Goal: Transaction & Acquisition: Purchase product/service

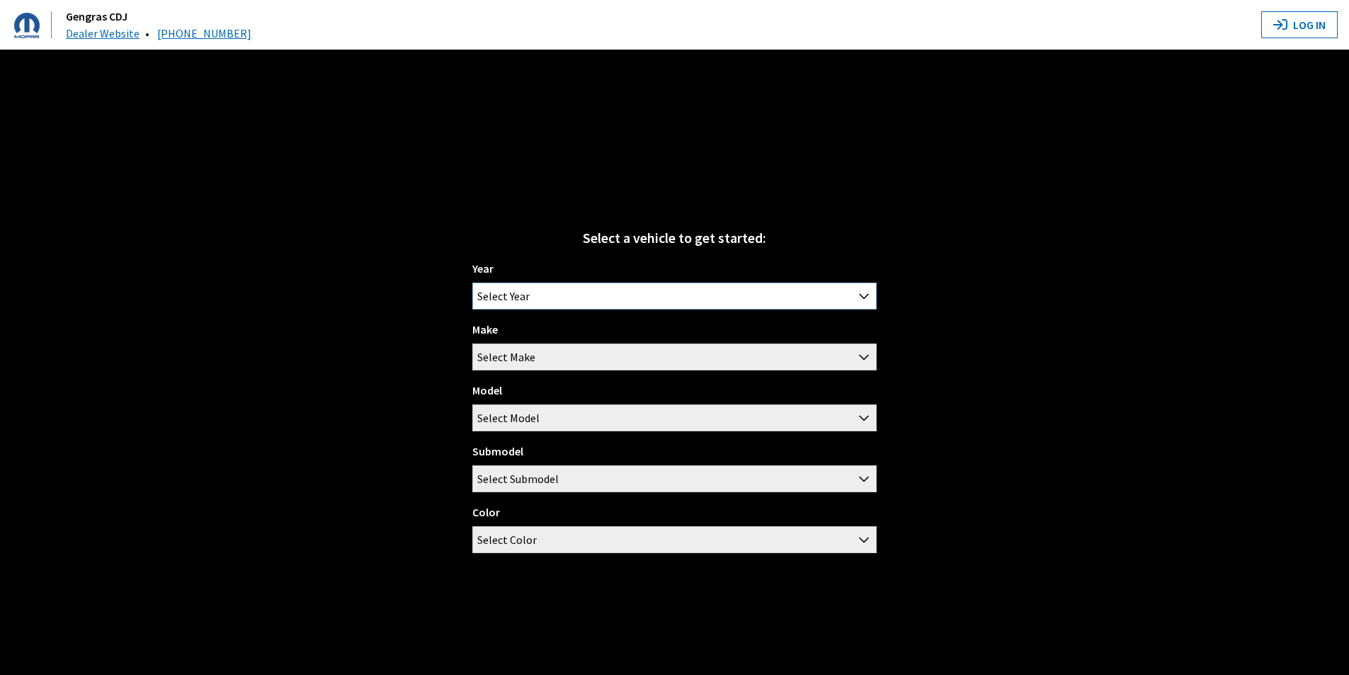
click at [620, 297] on span "Select Year" at bounding box center [674, 295] width 403 height 25
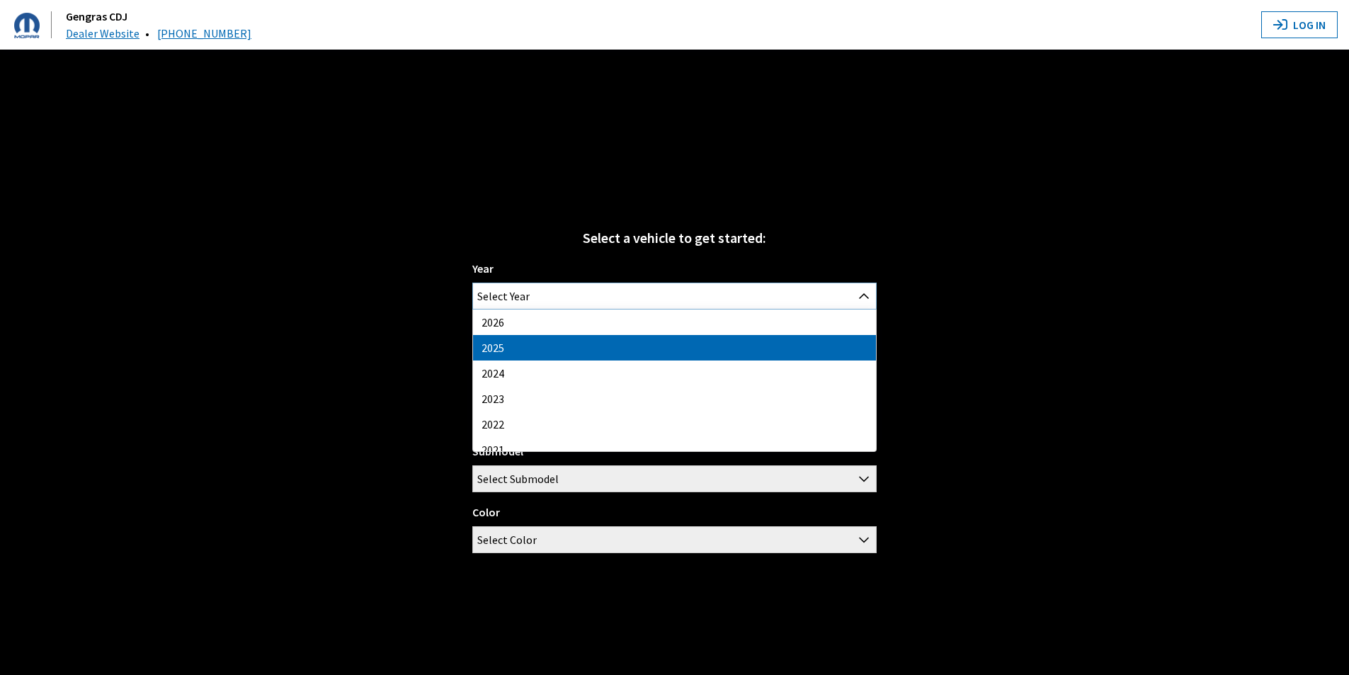
select select "43"
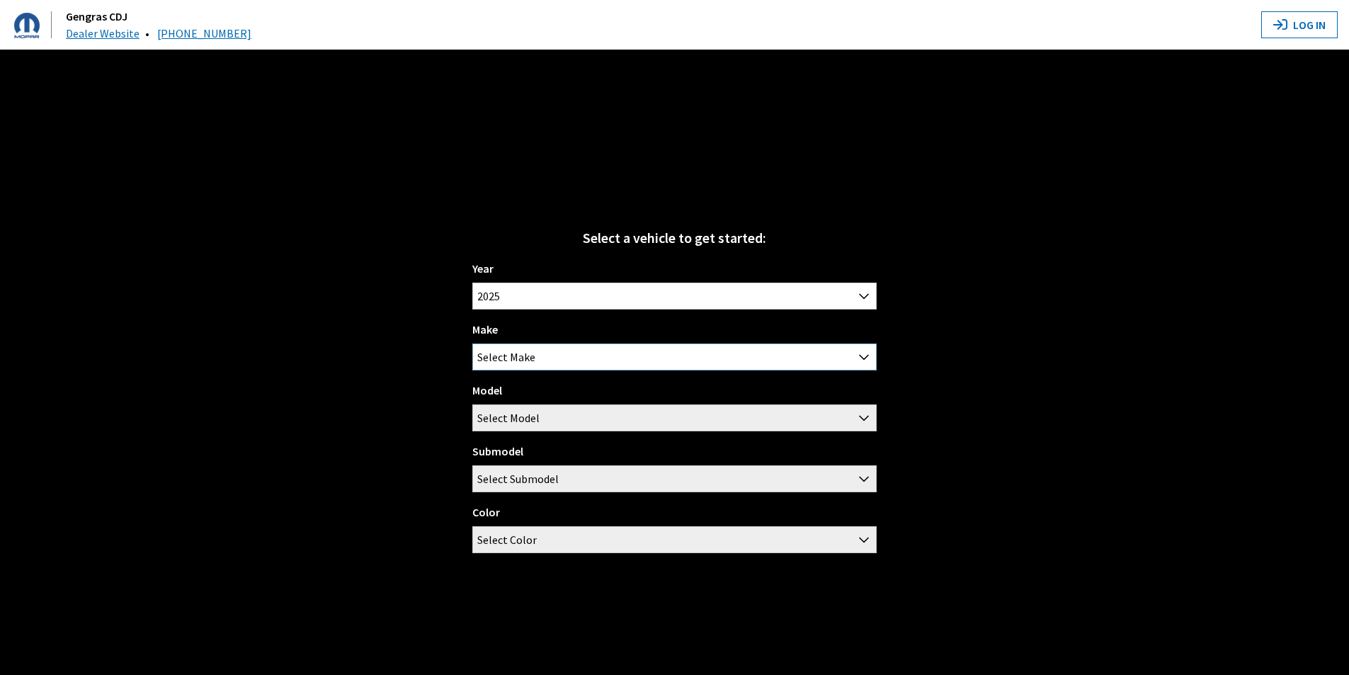
click at [550, 358] on span "Select Make" at bounding box center [674, 356] width 403 height 25
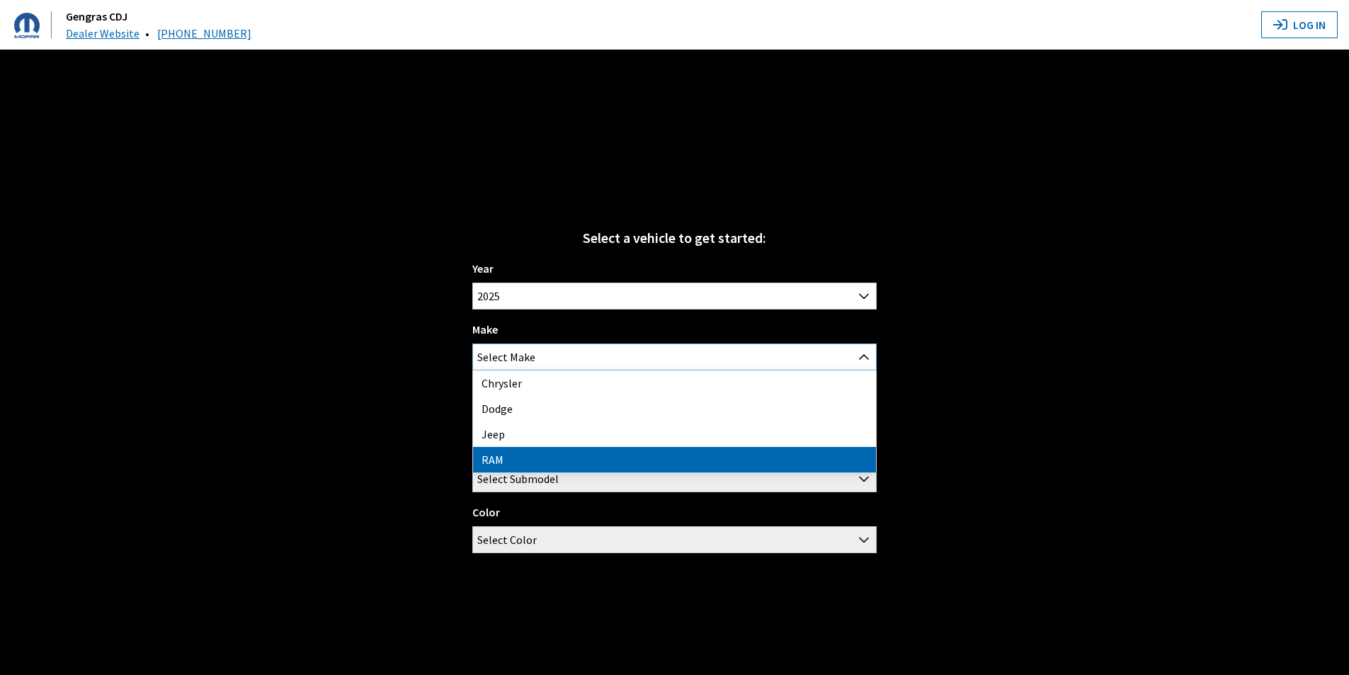
select select "34"
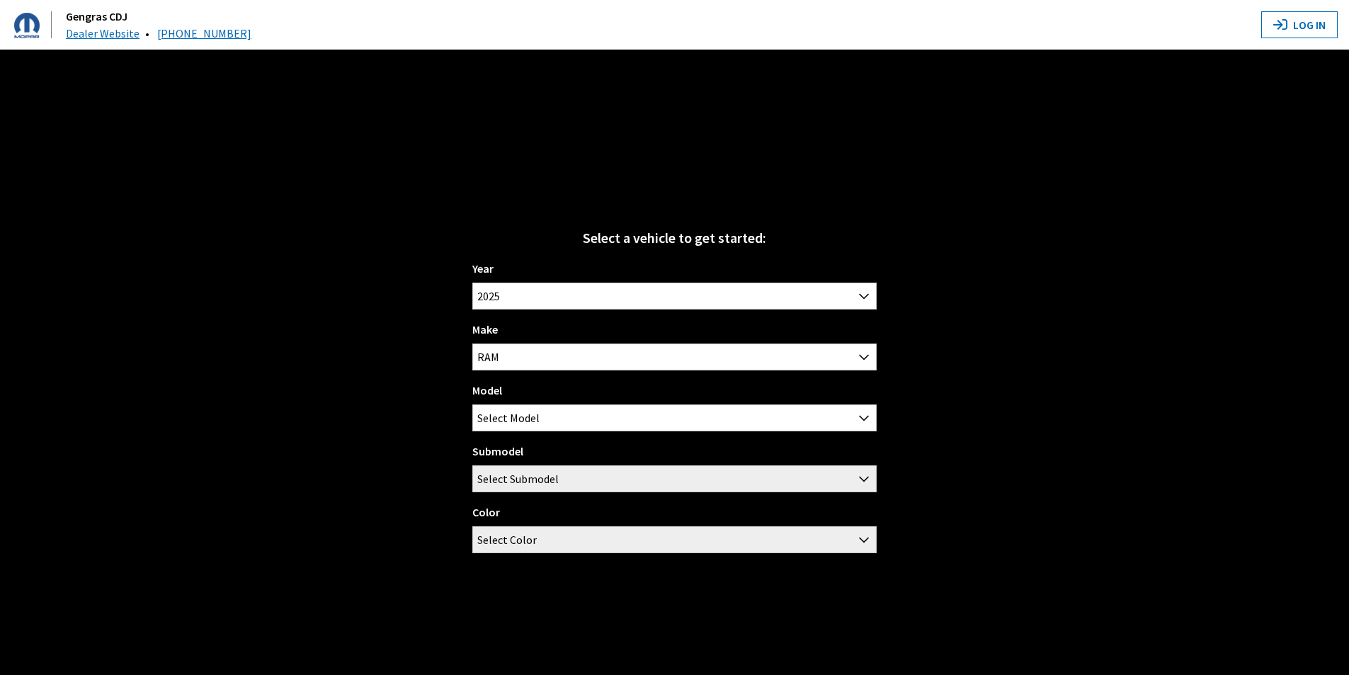
click at [567, 389] on div "Model 1500 2500 3500 Select Model" at bounding box center [674, 407] width 404 height 50
click at [557, 419] on span "Select Model" at bounding box center [674, 417] width 403 height 25
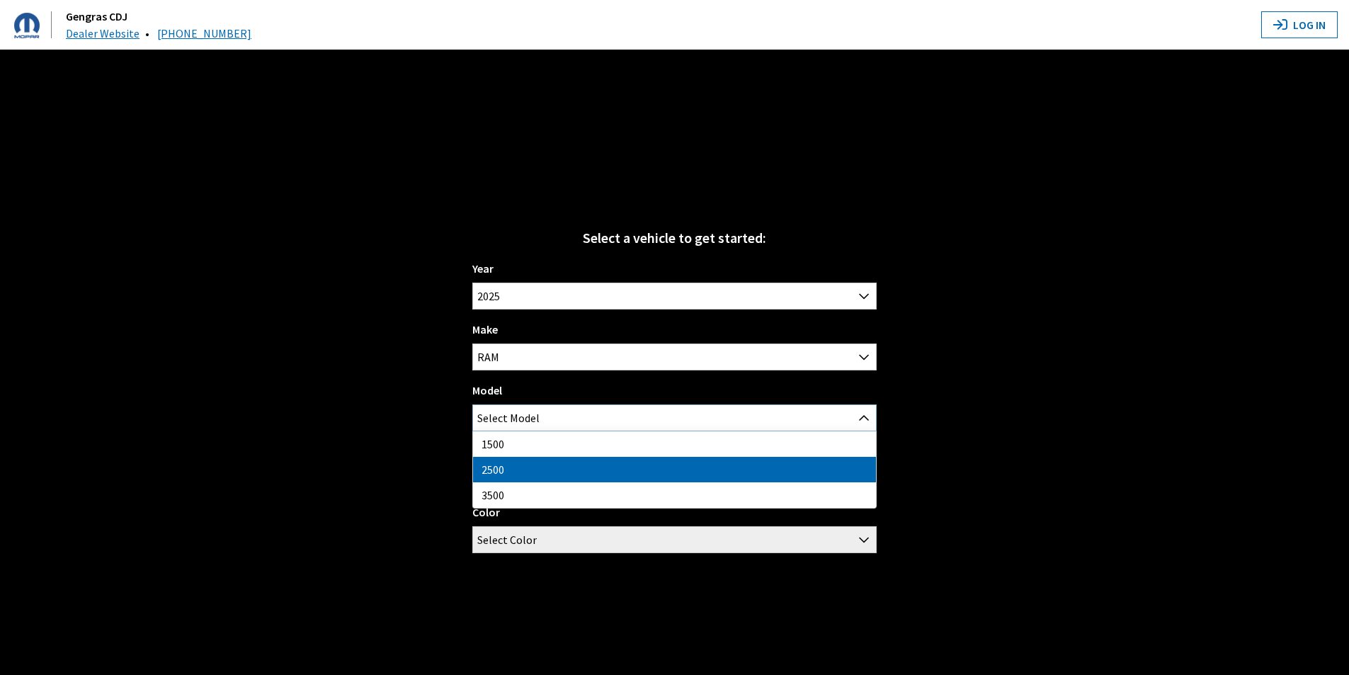
select select "1085"
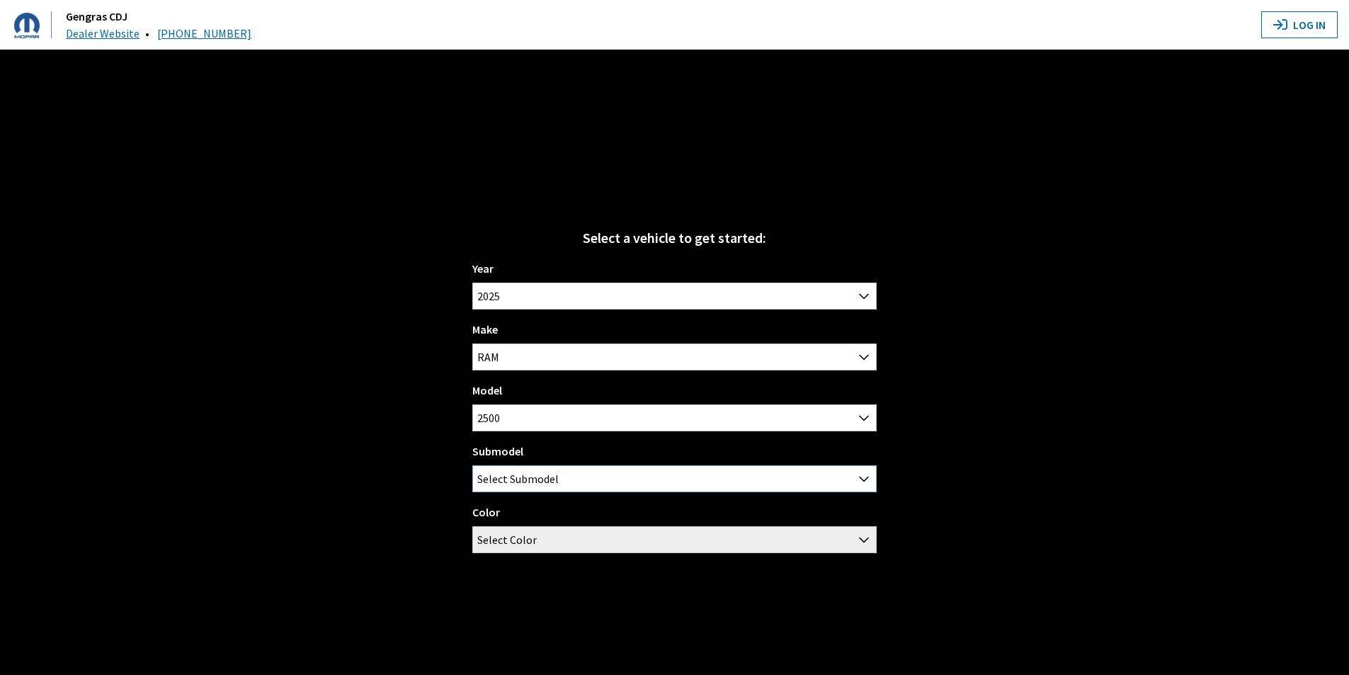
click at [556, 477] on span "Select Submodel" at bounding box center [517, 478] width 81 height 25
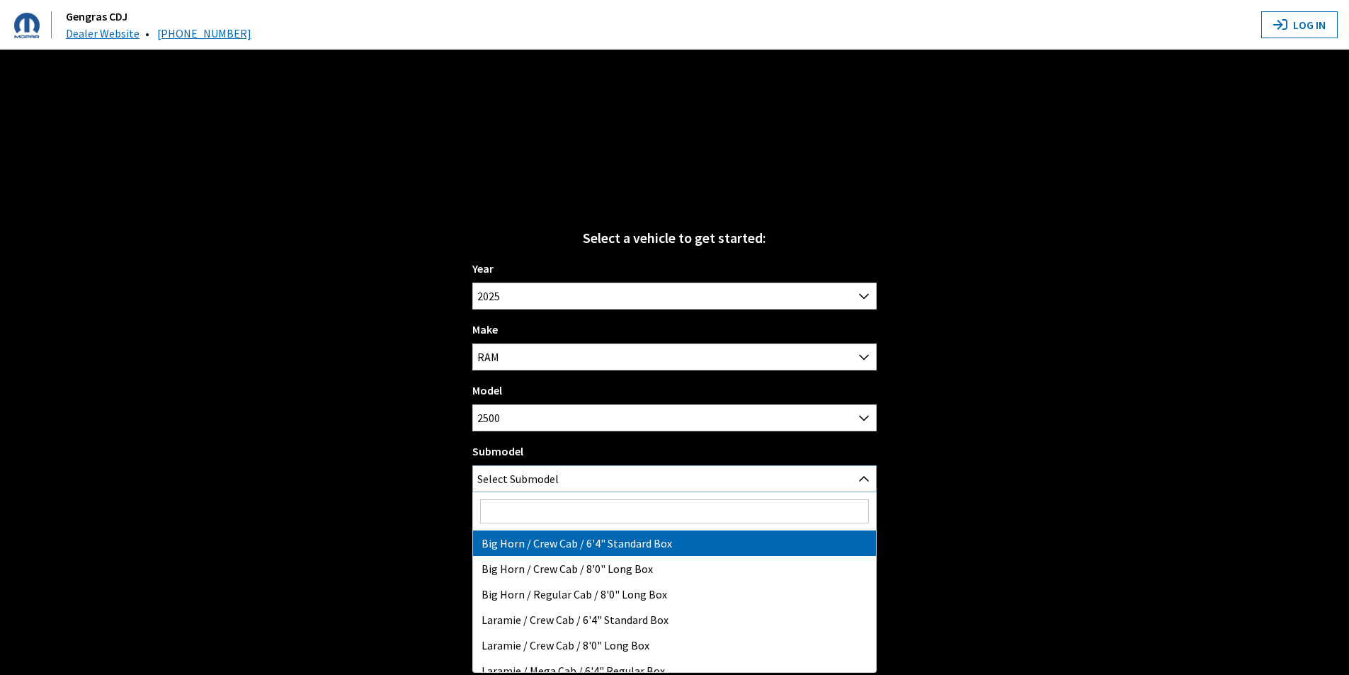
select select "3377"
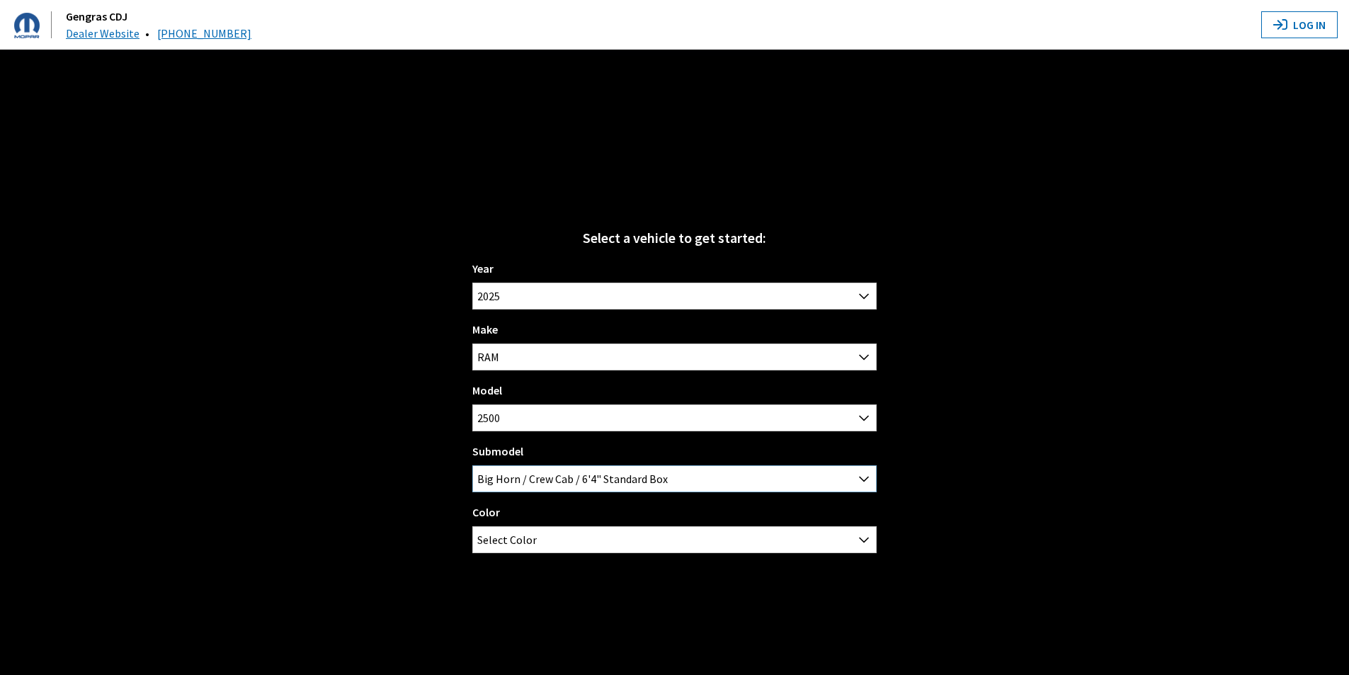
click at [602, 468] on span "Big Horn / Crew Cab / 6'4" Standard Box" at bounding box center [674, 478] width 403 height 25
click at [570, 540] on span "Select Color" at bounding box center [674, 539] width 403 height 25
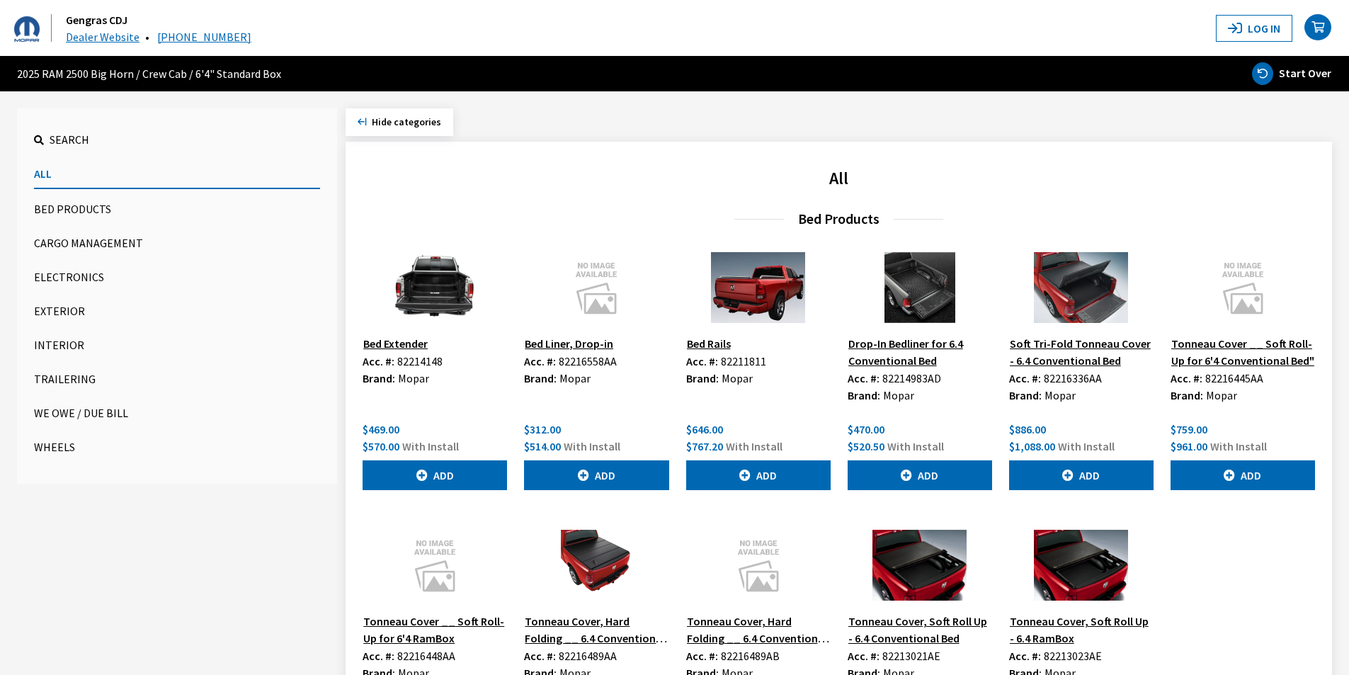
click at [60, 304] on button "Exterior" at bounding box center [177, 311] width 286 height 28
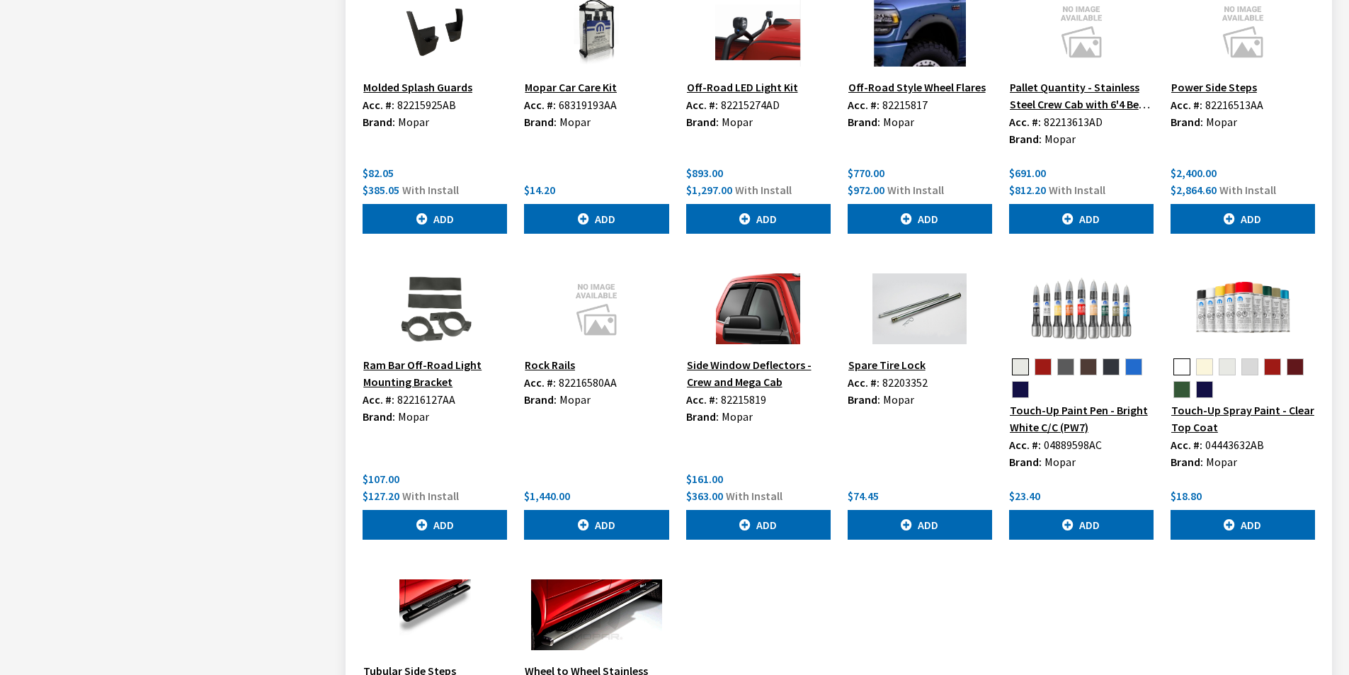
scroll to position [1275, 0]
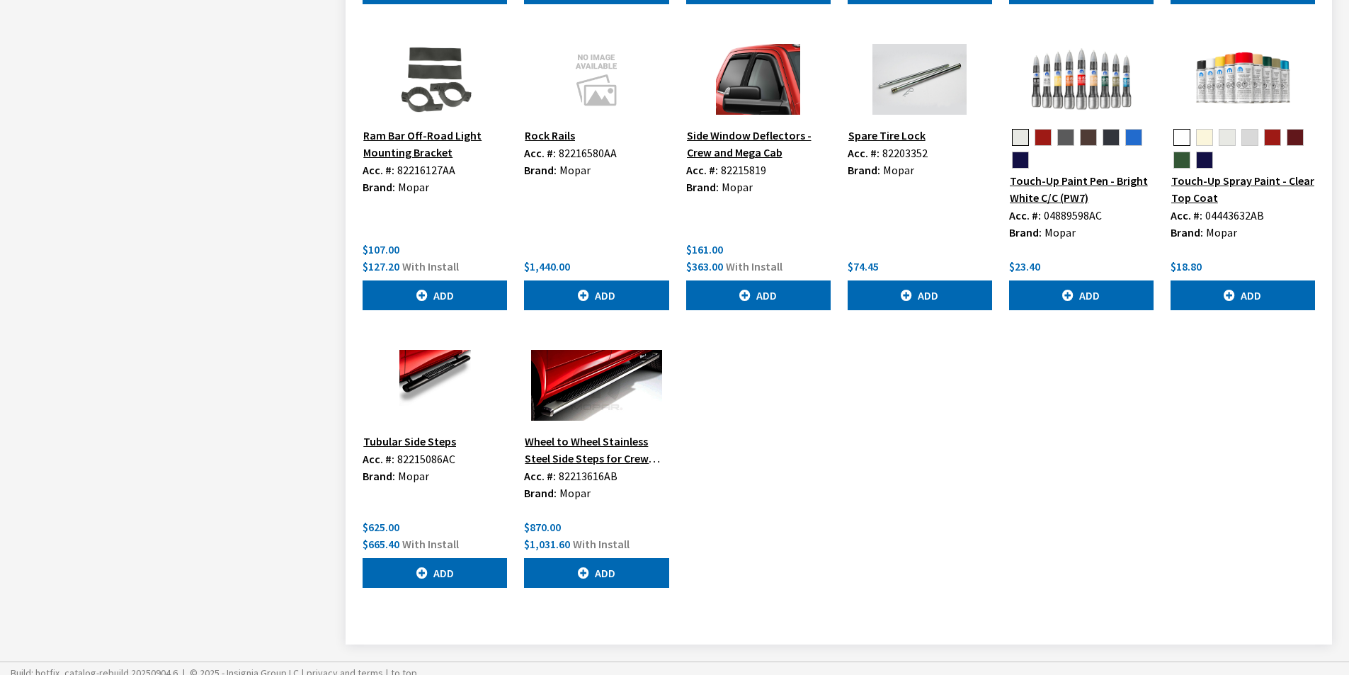
click at [623, 462] on button "Wheel to Wheel Stainless Steel Side Steps for Crew Cab" at bounding box center [596, 449] width 144 height 35
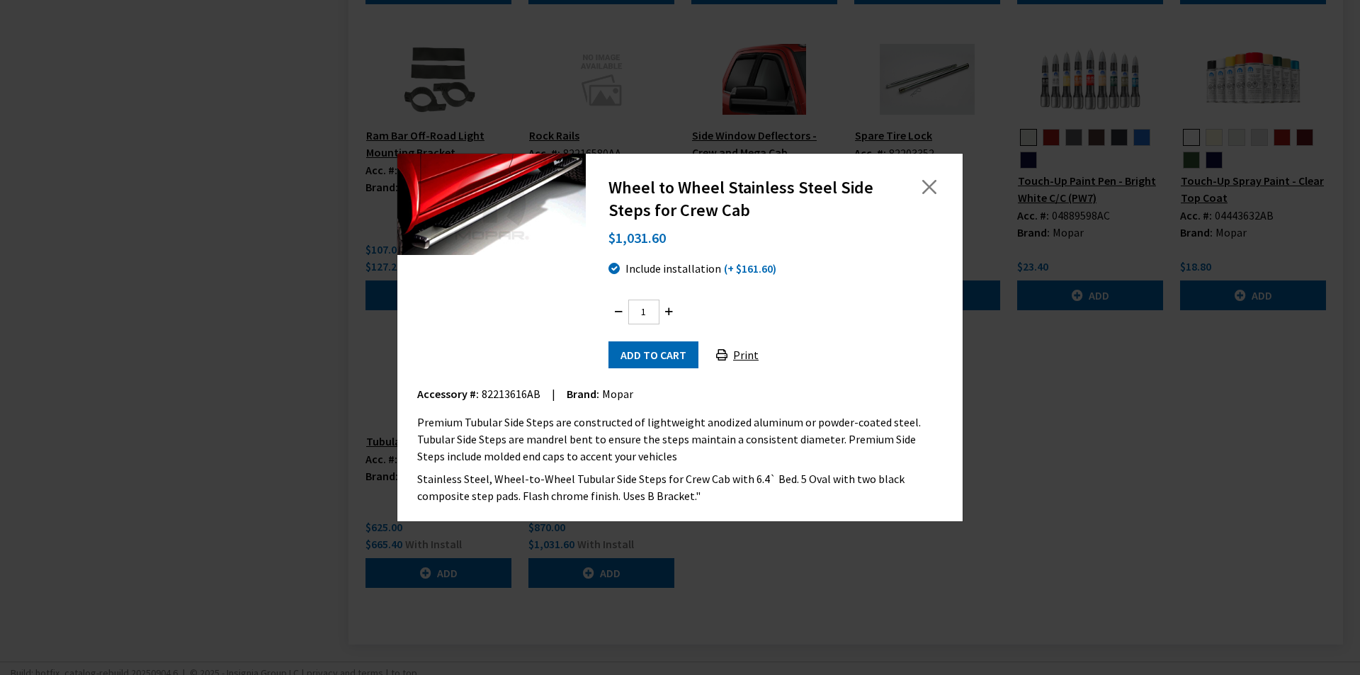
click at [754, 357] on button "Print" at bounding box center [737, 354] width 67 height 27
click at [924, 188] on button "Close" at bounding box center [929, 186] width 21 height 21
